Goal: Task Accomplishment & Management: Complete application form

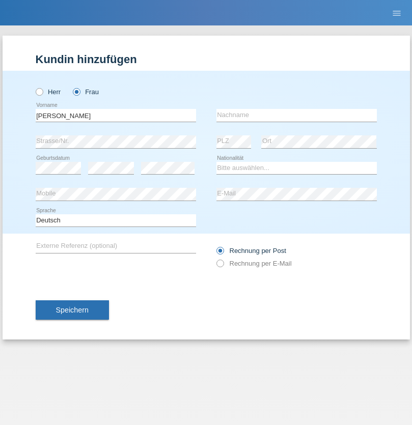
type input "[PERSON_NAME]"
click at [296, 115] on input "text" at bounding box center [297, 115] width 160 height 13
type input "Troyano"
select select "ES"
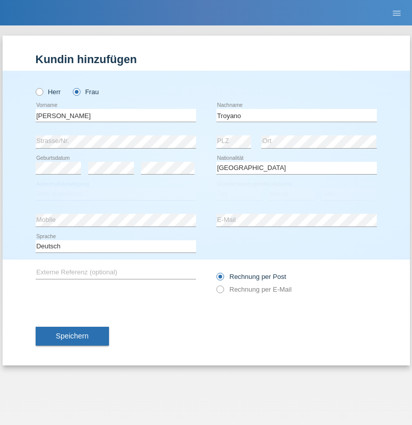
select select "C"
select select "25"
select select "10"
select select "1975"
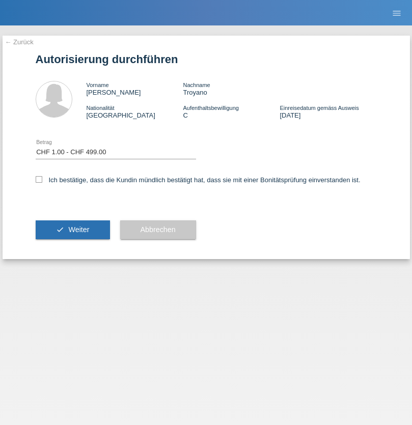
select select "1"
checkbox input "true"
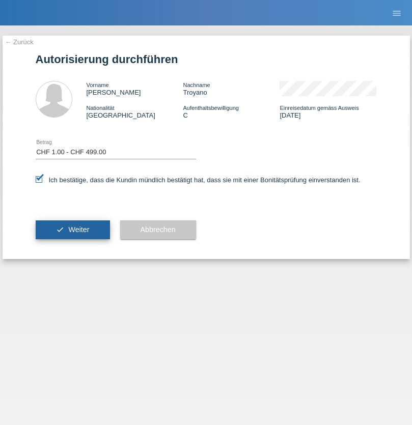
click at [72, 230] on span "Weiter" at bounding box center [78, 230] width 21 height 8
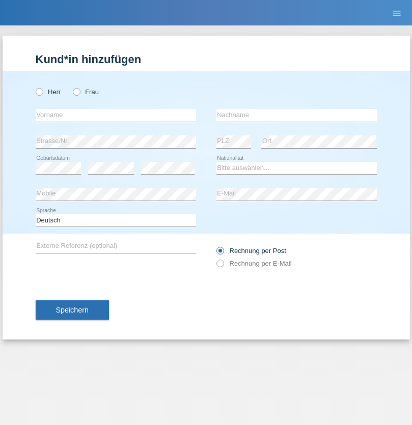
radio input "true"
click at [116, 115] on input "text" at bounding box center [116, 115] width 160 height 13
type input "Gorgi"
click at [296, 115] on input "text" at bounding box center [297, 115] width 160 height 13
type input "Tanev"
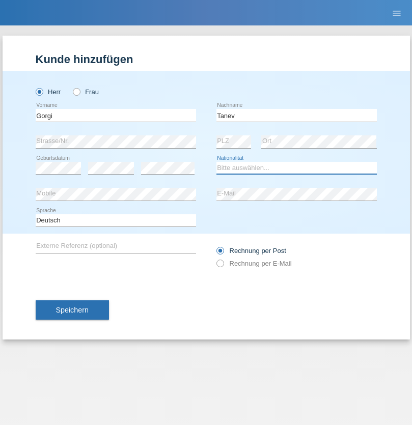
select select "BG"
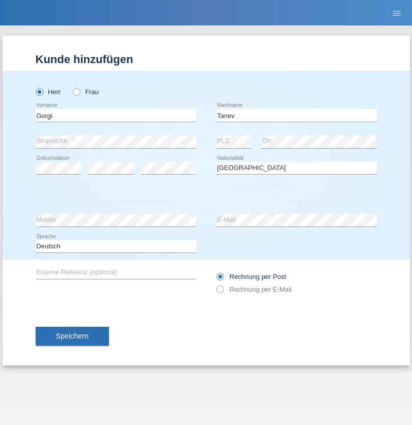
select select "C"
select select "16"
select select "03"
select select "2021"
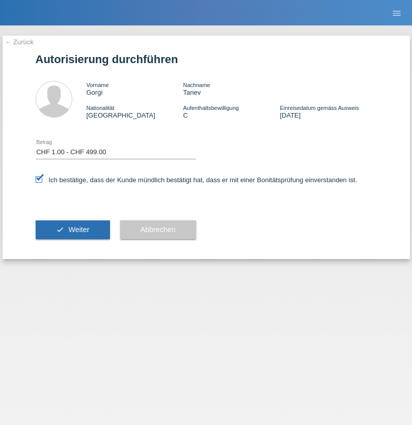
select select "1"
click at [72, 230] on span "Weiter" at bounding box center [78, 230] width 21 height 8
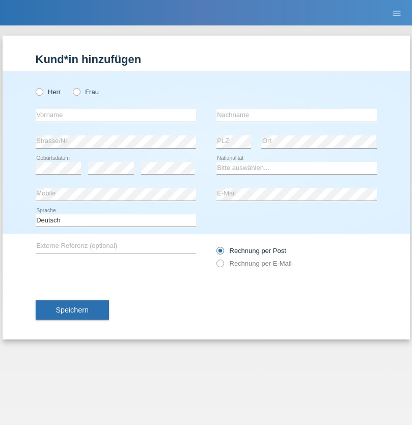
radio input "true"
click at [116, 115] on input "text" at bounding box center [116, 115] width 160 height 13
type input "[PERSON_NAME]"
click at [296, 115] on input "text" at bounding box center [297, 115] width 160 height 13
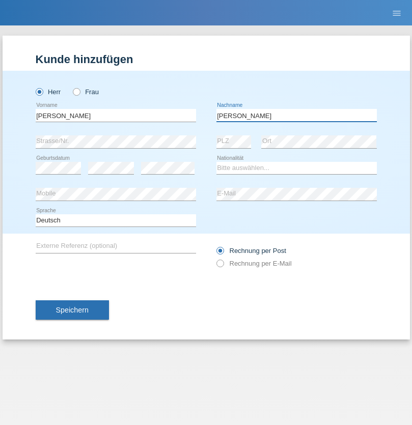
type input "[PERSON_NAME] [PERSON_NAME]"
select select "AO"
select select "C"
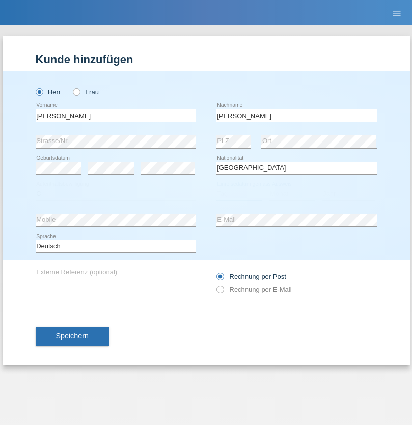
select select "04"
select select "07"
select select "1988"
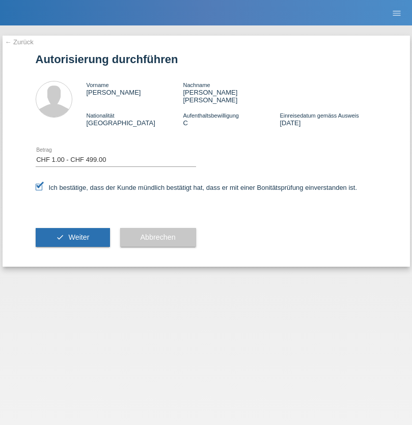
select select "1"
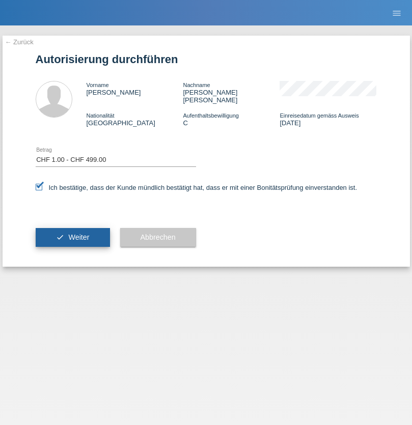
click at [72, 233] on span "Weiter" at bounding box center [78, 237] width 21 height 8
